Goal: Information Seeking & Learning: Learn about a topic

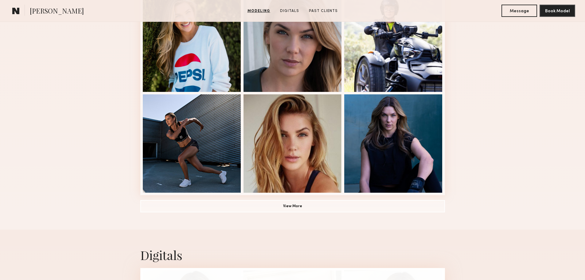
scroll to position [338, 0]
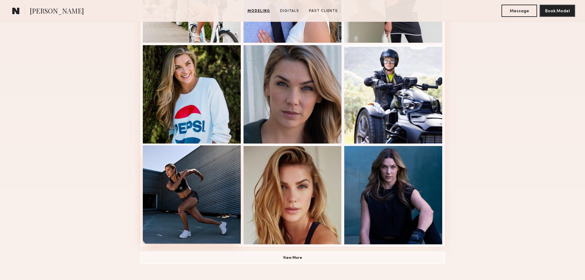
click at [198, 191] on div at bounding box center [192, 194] width 98 height 98
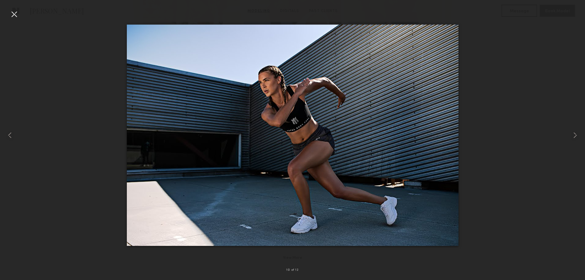
click at [14, 12] on div at bounding box center [14, 14] width 10 height 10
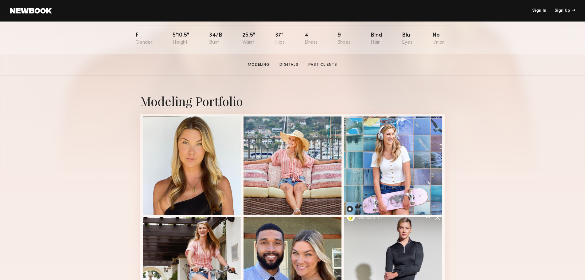
scroll to position [188, 0]
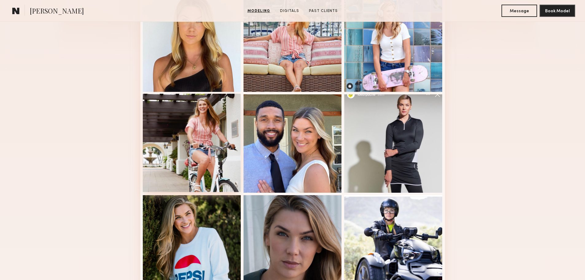
click at [195, 154] on div at bounding box center [192, 143] width 98 height 98
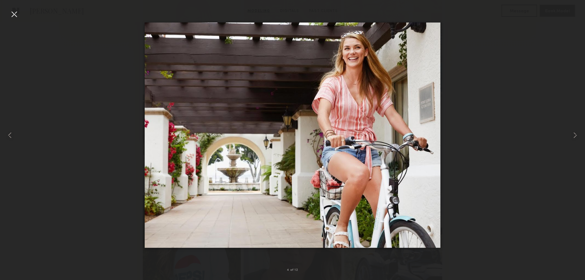
click at [14, 13] on div at bounding box center [14, 14] width 10 height 10
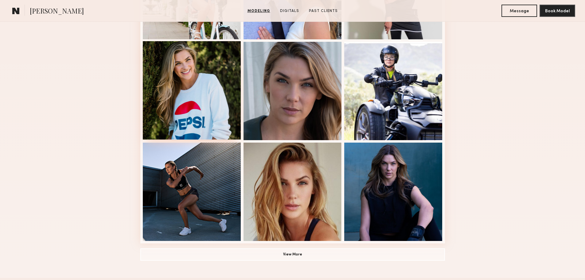
scroll to position [341, 0]
click at [187, 93] on div at bounding box center [192, 90] width 98 height 98
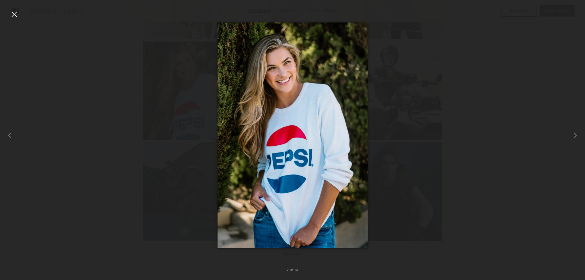
click at [11, 13] on div at bounding box center [14, 14] width 10 height 10
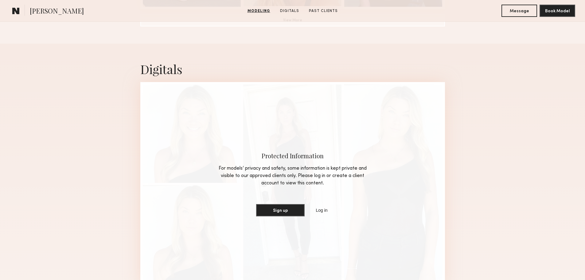
scroll to position [648, 0]
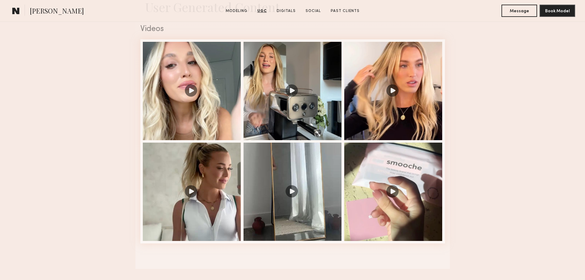
scroll to position [737, 0]
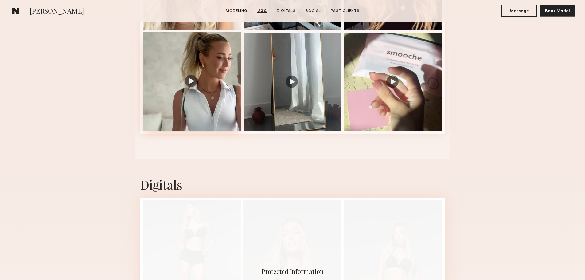
click at [187, 101] on div at bounding box center [192, 81] width 98 height 98
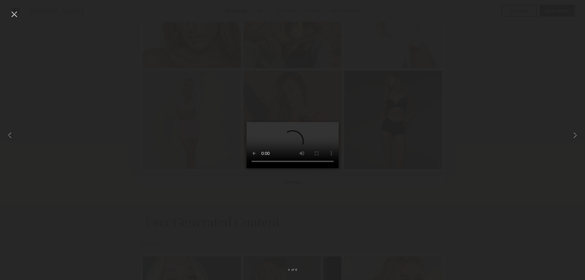
scroll to position [368, 0]
click at [17, 15] on div at bounding box center [14, 14] width 10 height 10
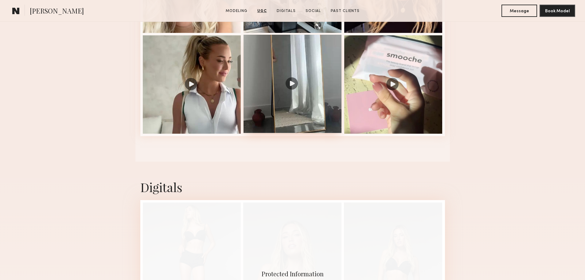
scroll to position [706, 0]
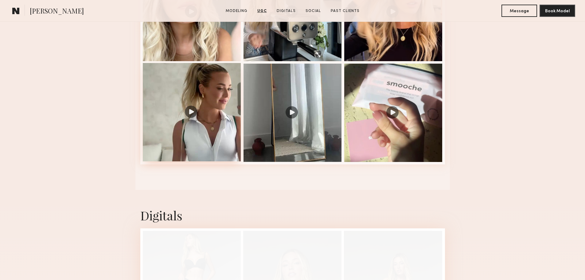
click at [181, 125] on div at bounding box center [192, 112] width 98 height 98
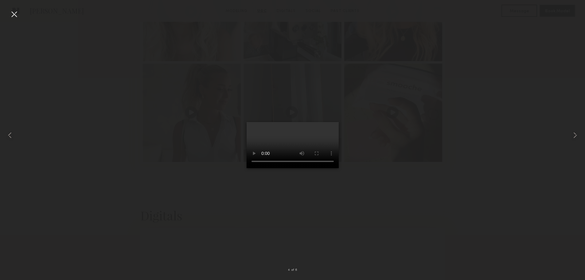
click at [12, 14] on div at bounding box center [14, 14] width 10 height 10
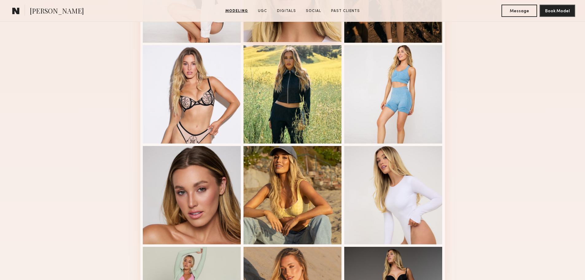
scroll to position [153, 0]
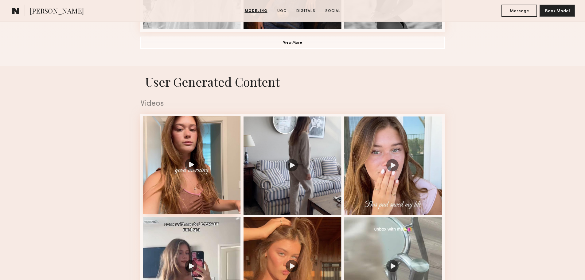
scroll to position [614, 0]
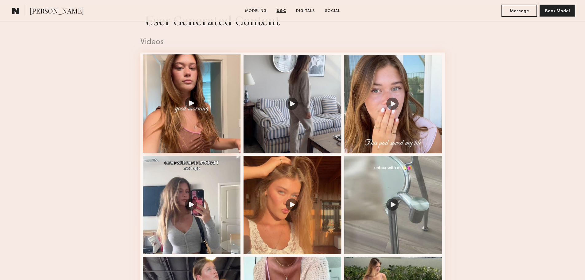
click at [217, 116] on div at bounding box center [192, 103] width 98 height 98
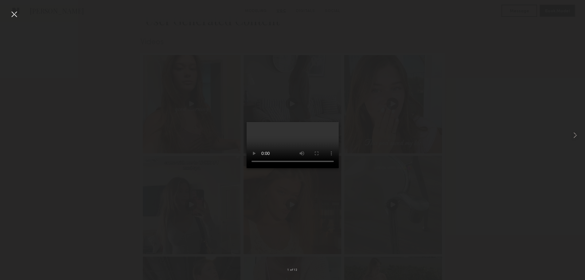
click at [14, 15] on div at bounding box center [14, 14] width 10 height 10
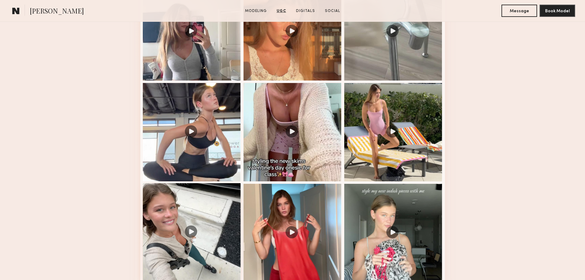
scroll to position [767, 0]
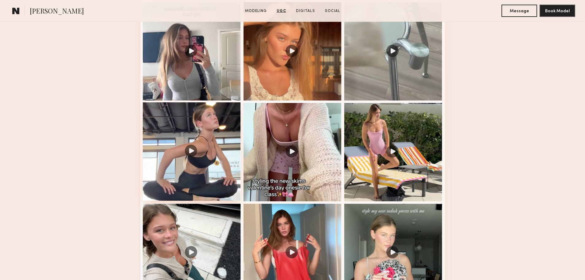
click at [200, 156] on div at bounding box center [192, 151] width 98 height 98
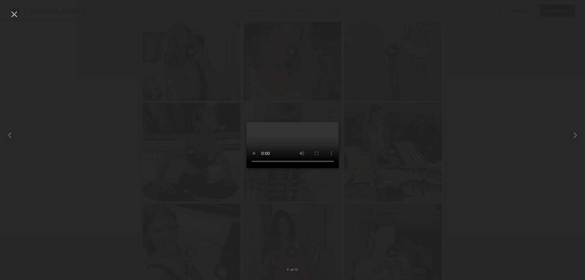
click at [14, 12] on div at bounding box center [14, 14] width 10 height 10
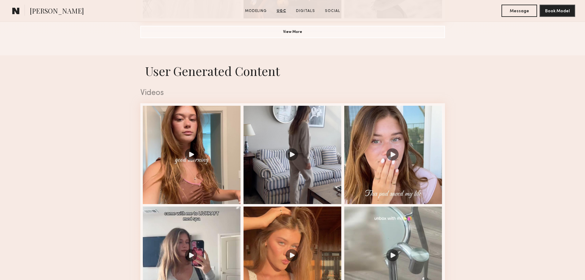
scroll to position [553, 0]
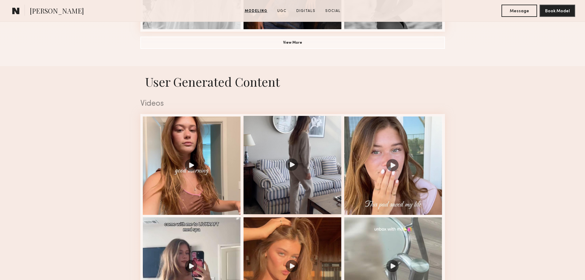
click at [297, 173] on div at bounding box center [292, 165] width 98 height 98
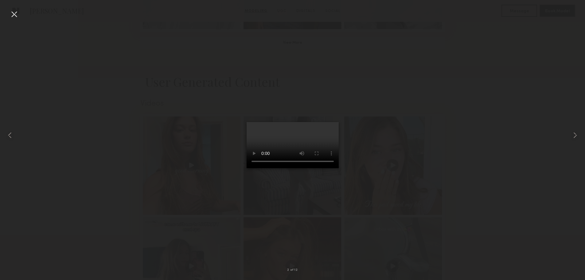
click at [14, 16] on div at bounding box center [14, 14] width 10 height 10
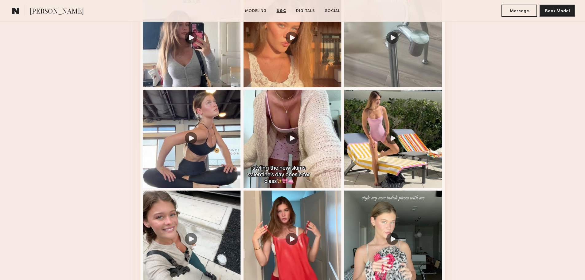
scroll to position [767, 0]
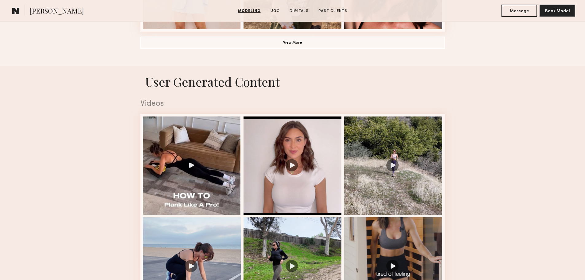
scroll to position [583, 0]
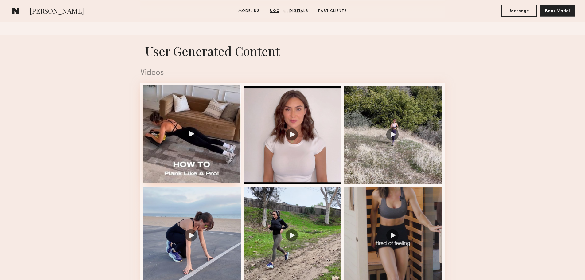
click at [212, 129] on div at bounding box center [192, 134] width 98 height 98
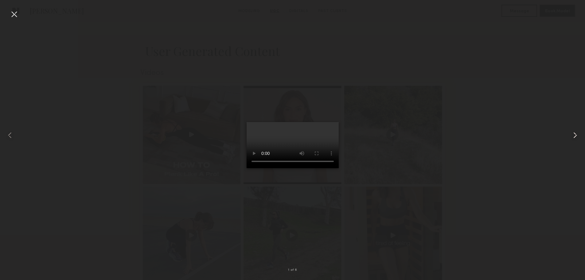
click at [571, 134] on common-icon at bounding box center [575, 135] width 10 height 10
click at [13, 14] on div at bounding box center [14, 14] width 10 height 10
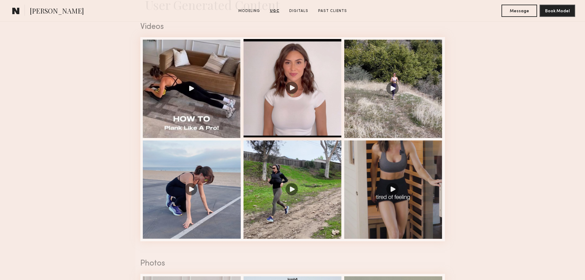
scroll to position [645, 0]
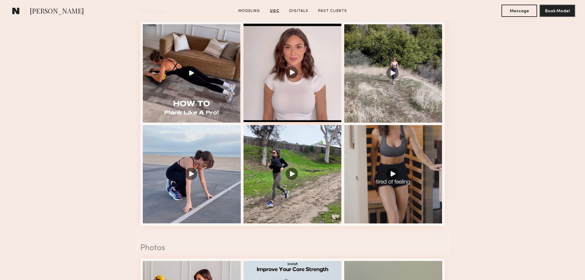
click at [308, 78] on div at bounding box center [292, 73] width 98 height 98
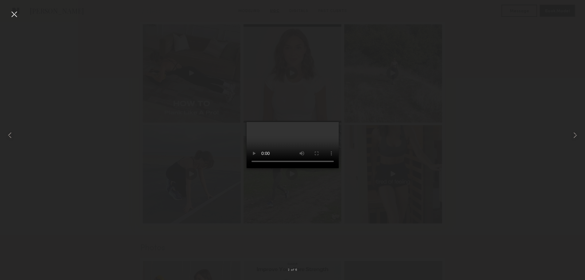
click at [17, 16] on div at bounding box center [14, 14] width 10 height 10
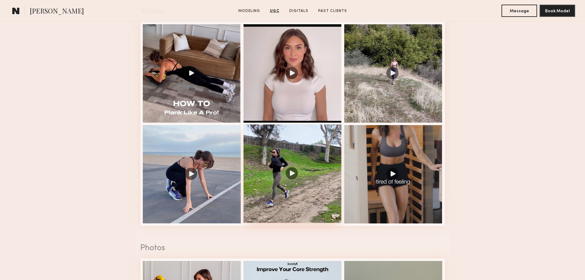
click at [289, 173] on div at bounding box center [292, 173] width 98 height 98
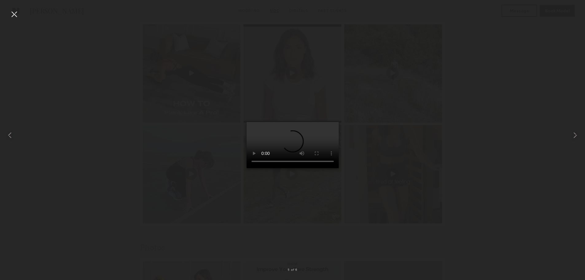
click at [12, 14] on div at bounding box center [14, 14] width 10 height 10
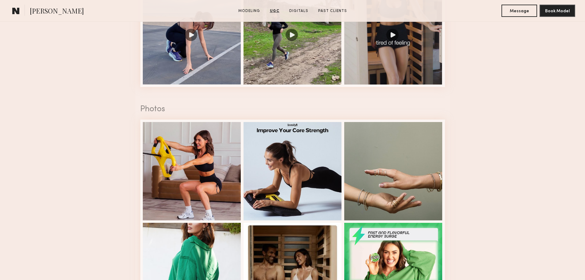
scroll to position [798, 0]
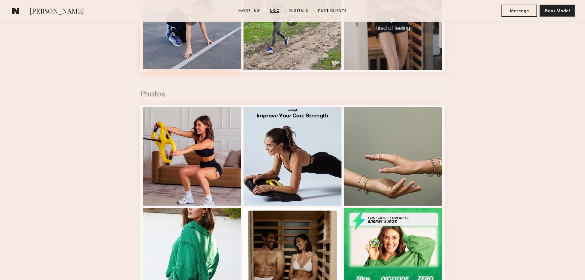
click at [193, 43] on div at bounding box center [192, 20] width 98 height 98
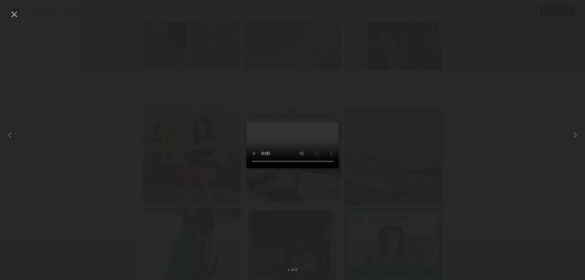
click at [14, 14] on div at bounding box center [14, 14] width 10 height 10
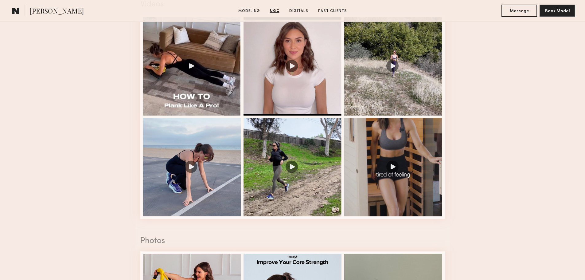
scroll to position [619, 0]
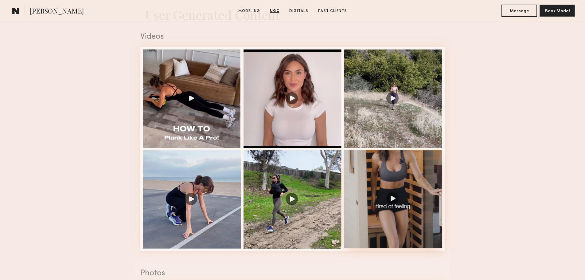
click at [397, 204] on div at bounding box center [393, 198] width 98 height 98
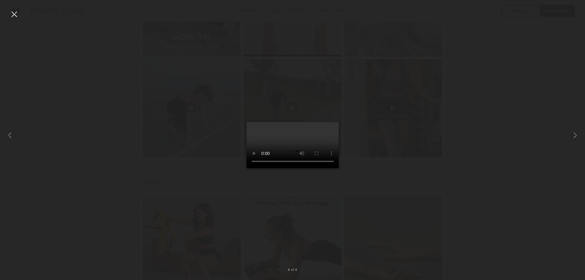
scroll to position [712, 0]
click at [17, 9] on nb-gallery-light "6 of 6" at bounding box center [292, 140] width 585 height 280
click at [17, 11] on div at bounding box center [14, 14] width 10 height 10
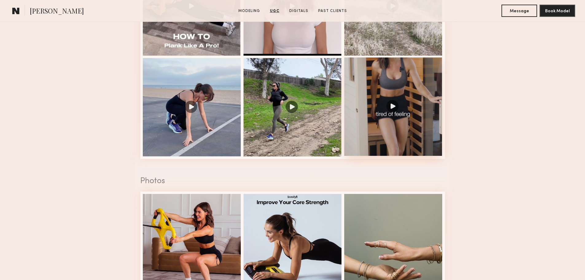
click at [406, 122] on div at bounding box center [393, 106] width 98 height 98
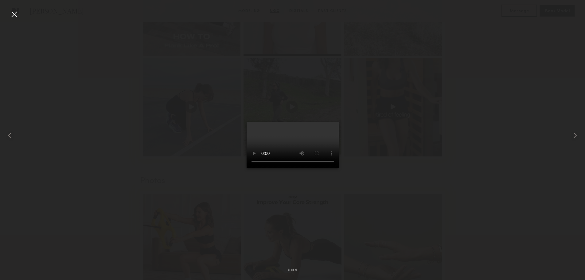
click at [14, 14] on div at bounding box center [14, 14] width 10 height 10
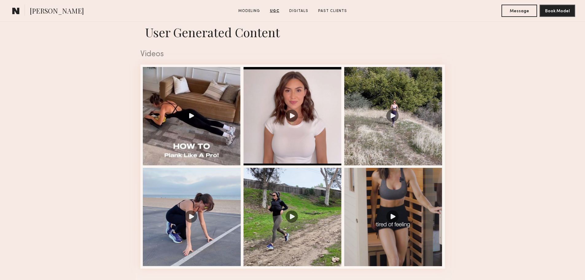
scroll to position [589, 0]
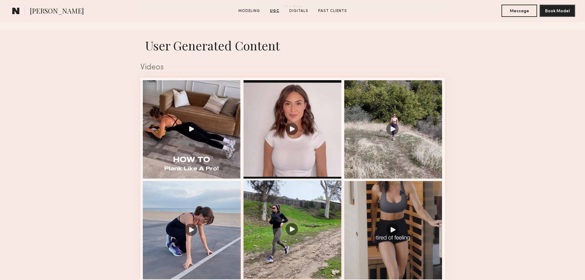
click at [292, 231] on div at bounding box center [292, 229] width 98 height 98
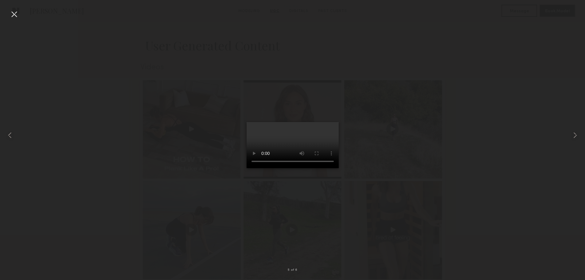
click at [14, 14] on div at bounding box center [14, 14] width 10 height 10
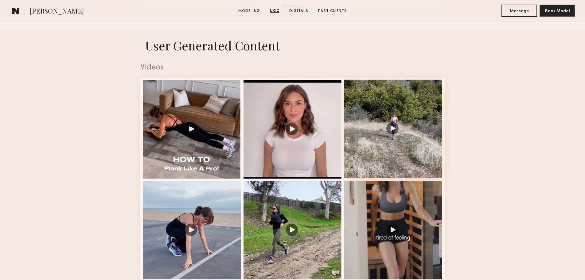
click at [398, 133] on div at bounding box center [393, 129] width 98 height 98
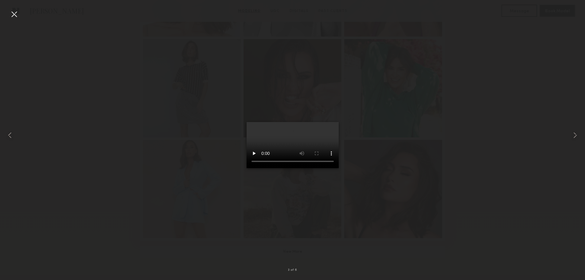
scroll to position [343, 0]
click at [13, 12] on div at bounding box center [14, 14] width 10 height 10
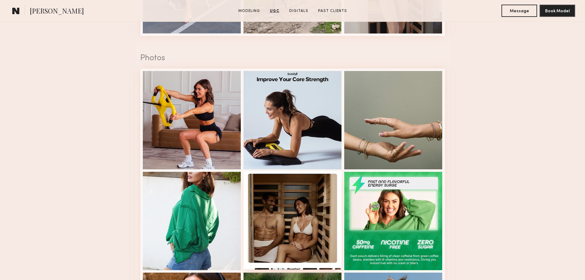
scroll to position [865, 0]
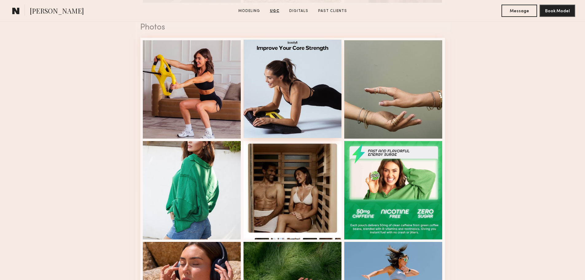
click at [302, 122] on div at bounding box center [292, 89] width 98 height 98
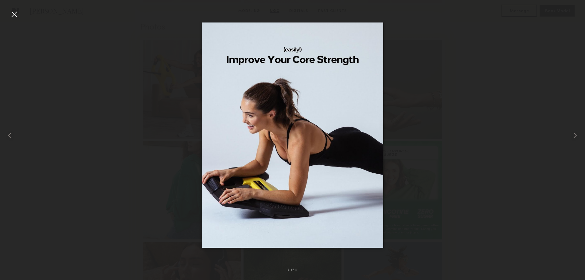
click at [12, 14] on div at bounding box center [14, 14] width 10 height 10
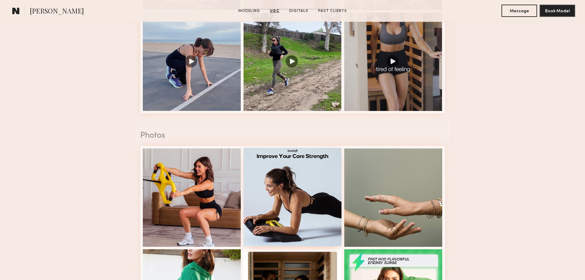
scroll to position [681, 0]
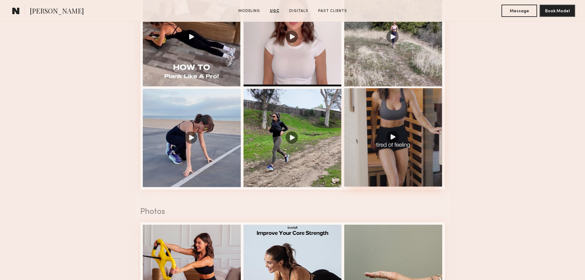
click at [395, 136] on div at bounding box center [393, 137] width 98 height 98
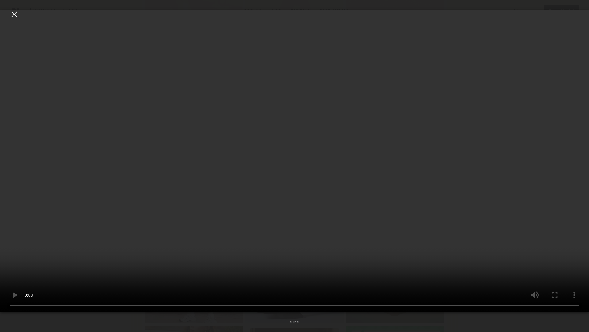
click at [556, 48] on video at bounding box center [294, 161] width 589 height 302
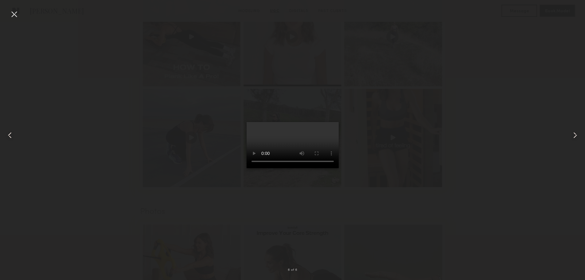
click at [11, 14] on div at bounding box center [14, 14] width 10 height 10
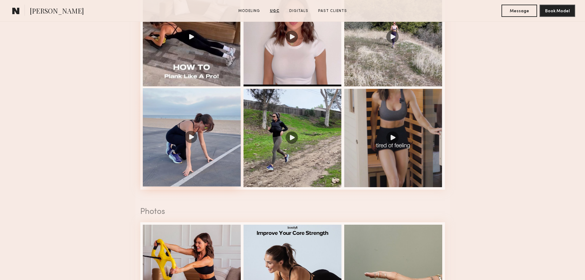
click at [196, 141] on div at bounding box center [192, 137] width 98 height 98
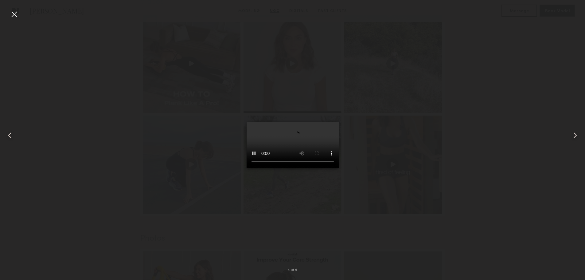
scroll to position [619, 0]
click at [12, 11] on div at bounding box center [14, 14] width 10 height 10
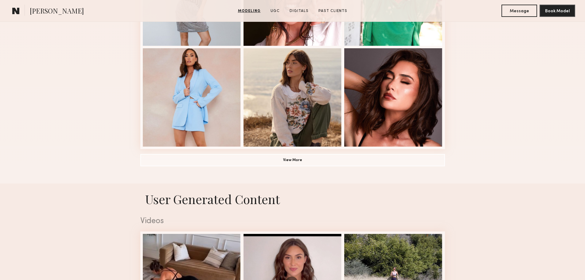
scroll to position [650, 0]
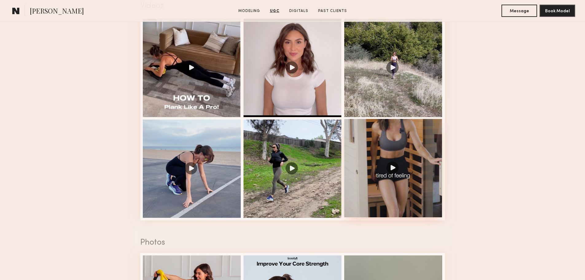
click at [408, 181] on div at bounding box center [393, 168] width 98 height 98
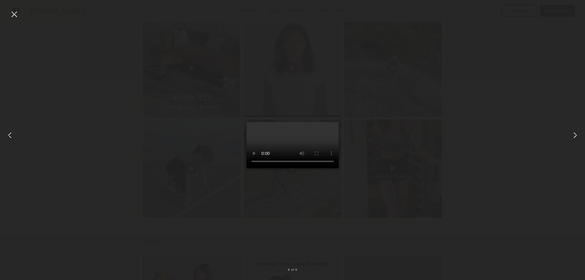
click at [17, 15] on div at bounding box center [14, 14] width 10 height 10
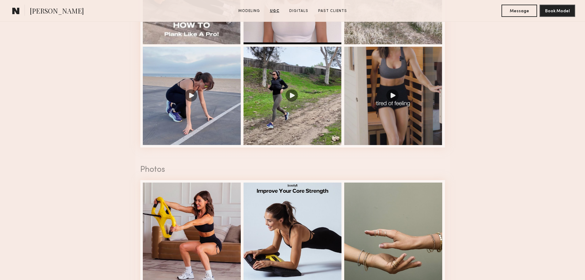
scroll to position [645, 0]
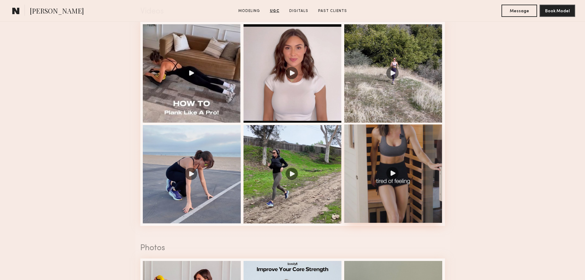
click at [403, 165] on div at bounding box center [393, 173] width 98 height 98
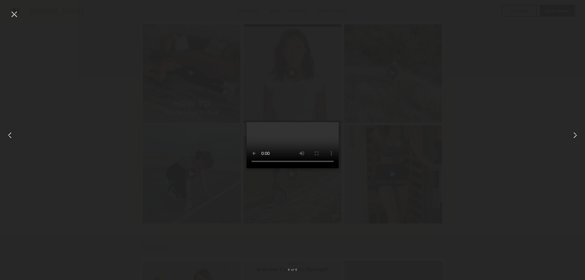
click at [14, 12] on div at bounding box center [14, 14] width 10 height 10
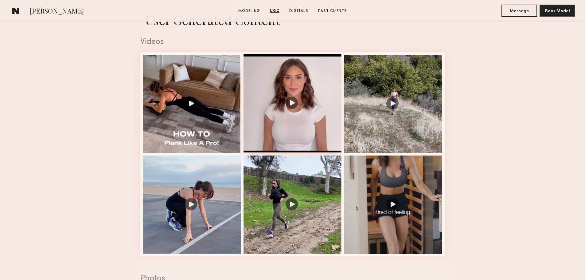
scroll to position [614, 0]
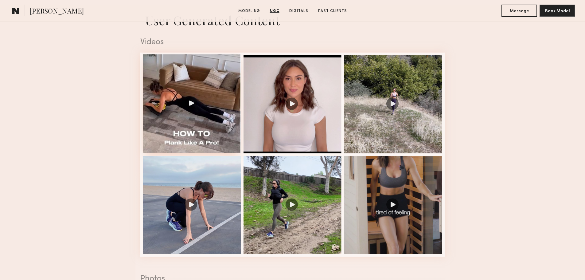
click at [229, 105] on div at bounding box center [192, 103] width 98 height 98
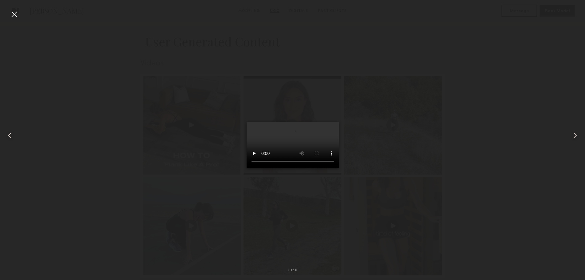
scroll to position [553, 0]
click at [288, 160] on video at bounding box center [292, 145] width 92 height 46
click at [16, 13] on div at bounding box center [14, 14] width 10 height 10
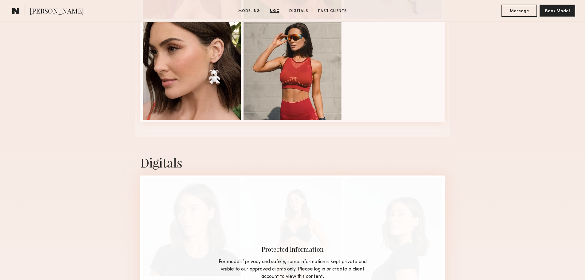
scroll to position [1197, 0]
